Goal: Task Accomplishment & Management: Use online tool/utility

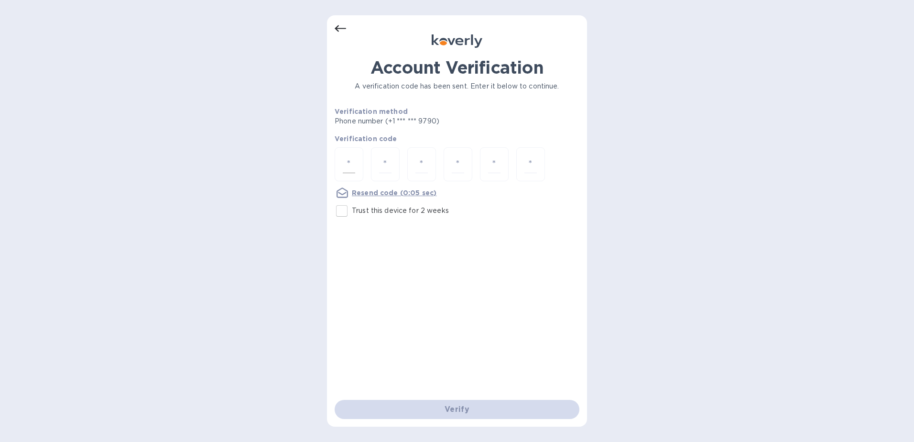
click at [338, 158] on div at bounding box center [349, 164] width 29 height 34
type input "1"
type input "6"
type input "5"
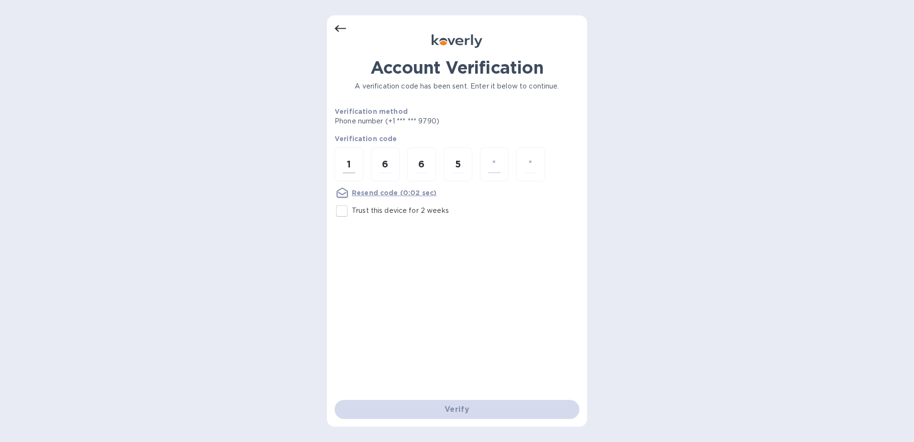
type input "4"
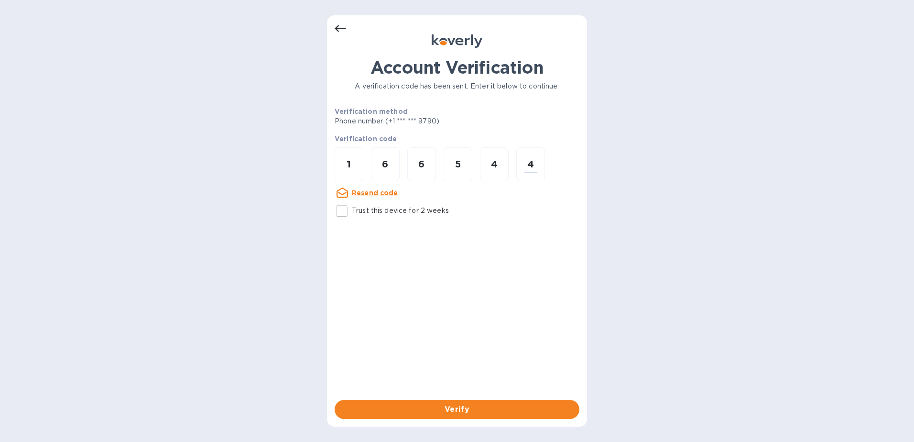
type input "4"
click at [340, 210] on input "Trust this device for 2 weeks" at bounding box center [342, 211] width 20 height 20
checkbox input "true"
click at [472, 417] on button "Verify" at bounding box center [457, 409] width 245 height 19
